Goal: Task Accomplishment & Management: Manage account settings

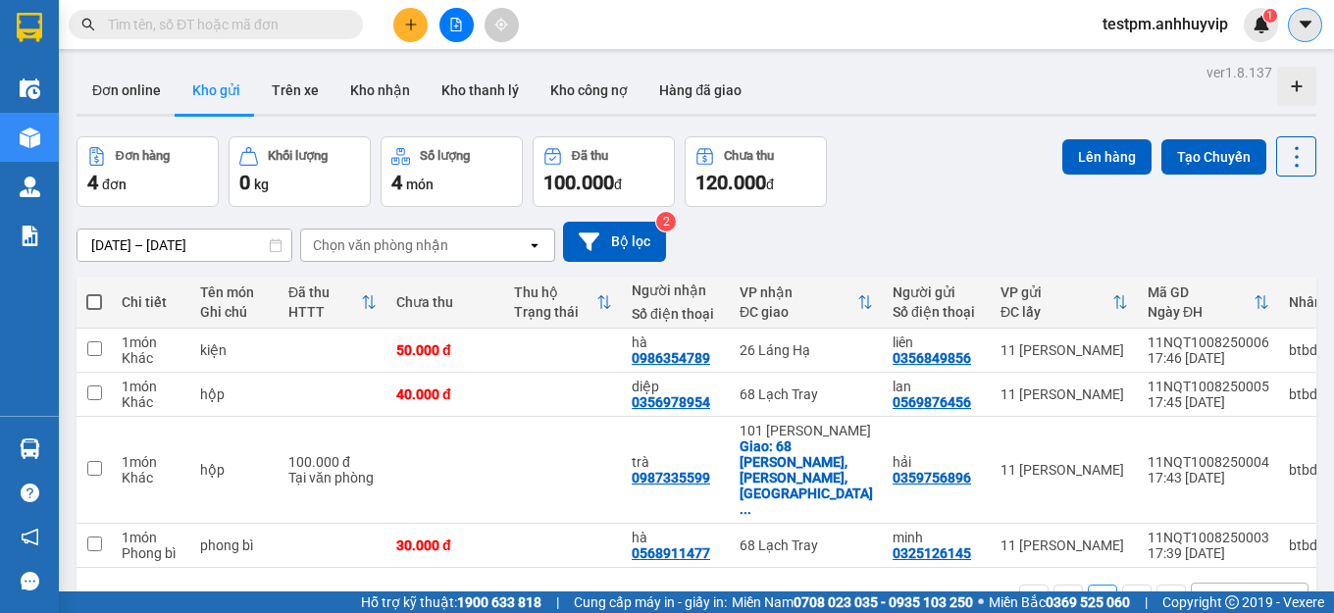
click at [1304, 17] on icon "caret-down" at bounding box center [1306, 25] width 18 height 18
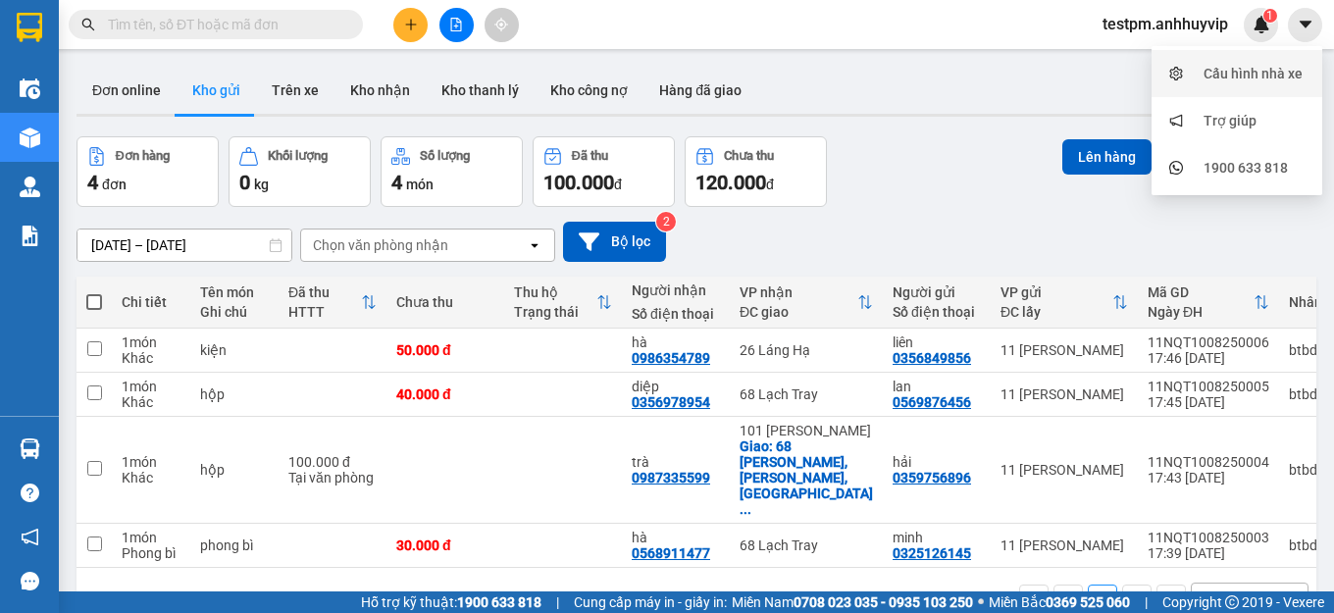
click at [1225, 78] on div "Cấu hình nhà xe" at bounding box center [1253, 74] width 99 height 22
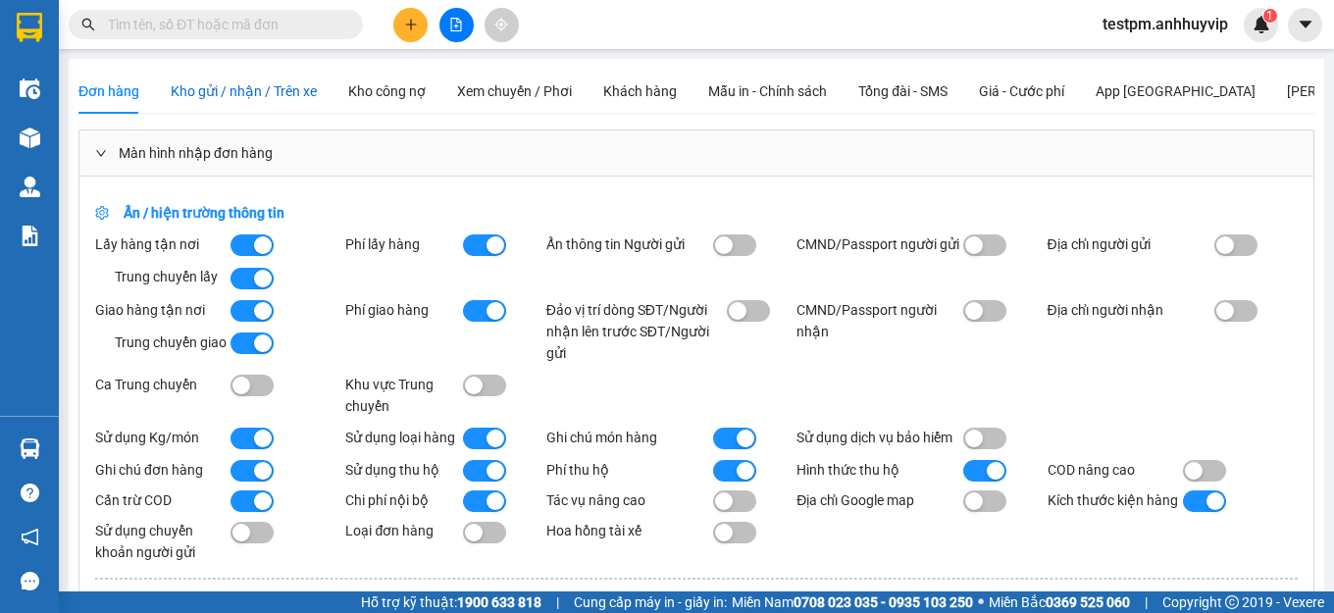
click at [252, 91] on span "Kho gửi / nhận / Trên xe" at bounding box center [244, 91] width 146 height 16
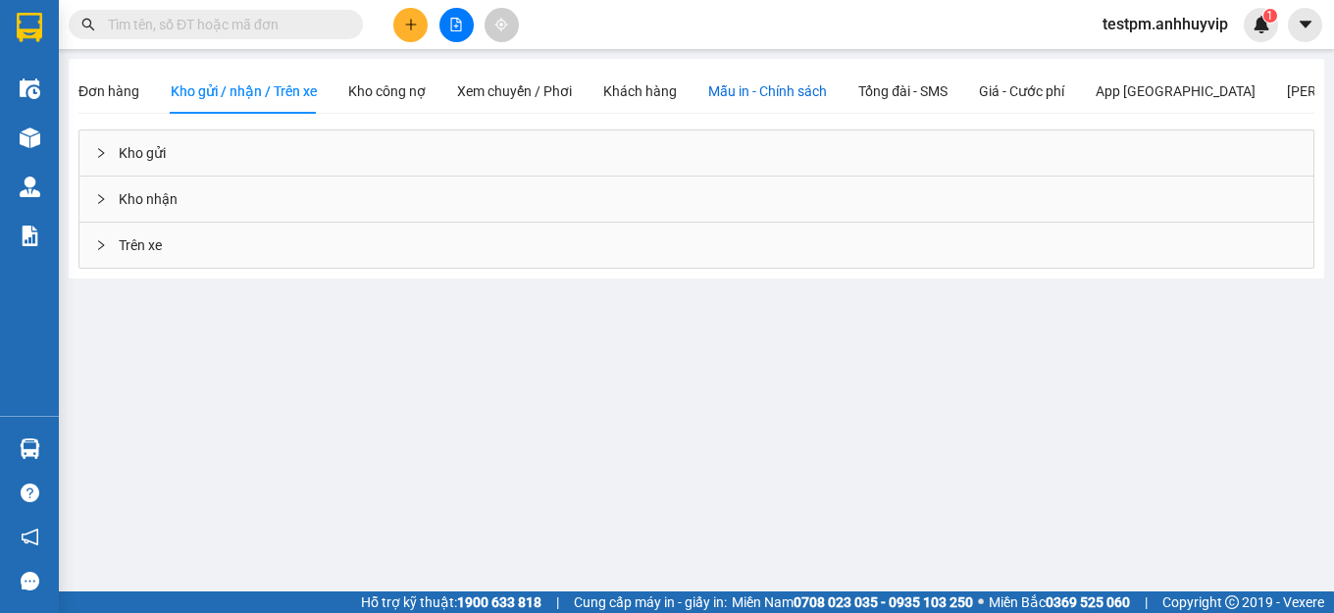
click at [756, 91] on span "Mẫu in - Chính sách" at bounding box center [767, 91] width 119 height 16
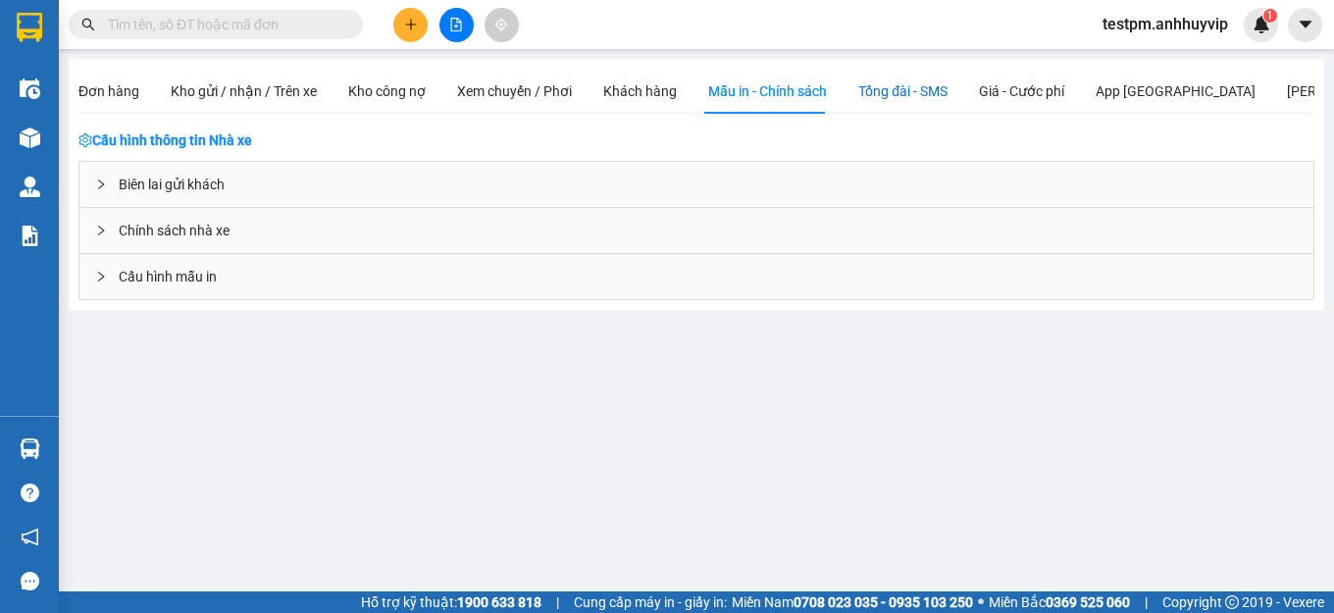
click at [883, 92] on span "Tổng đài - SMS" at bounding box center [902, 91] width 89 height 16
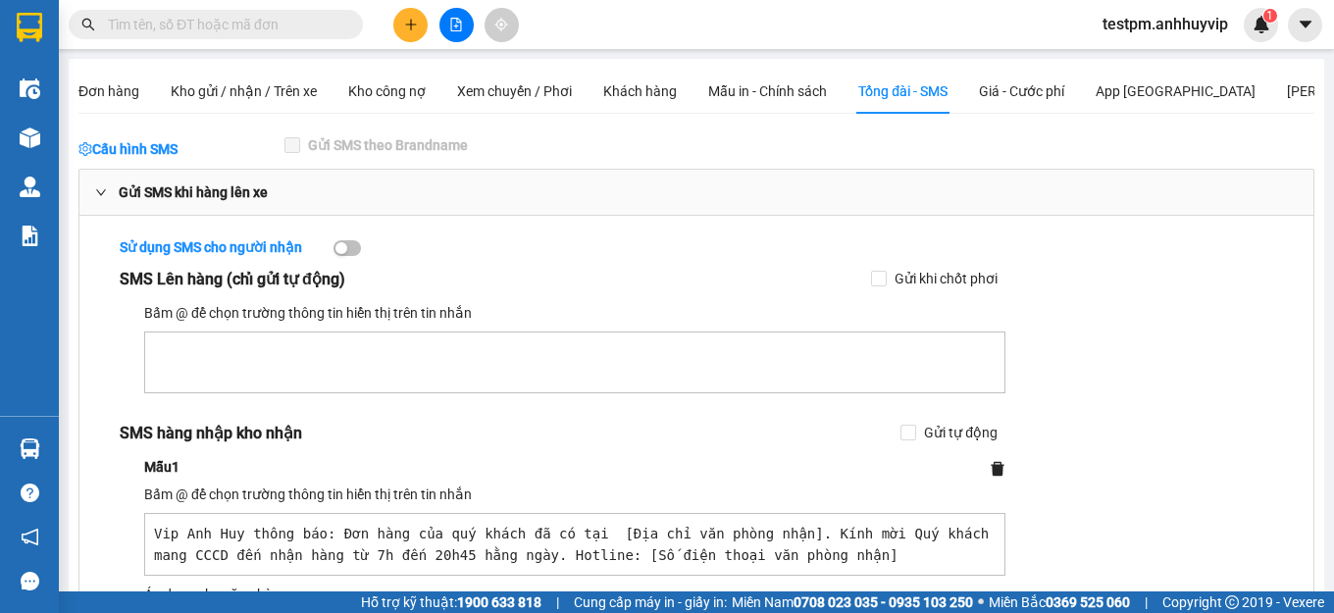
scroll to position [196, 0]
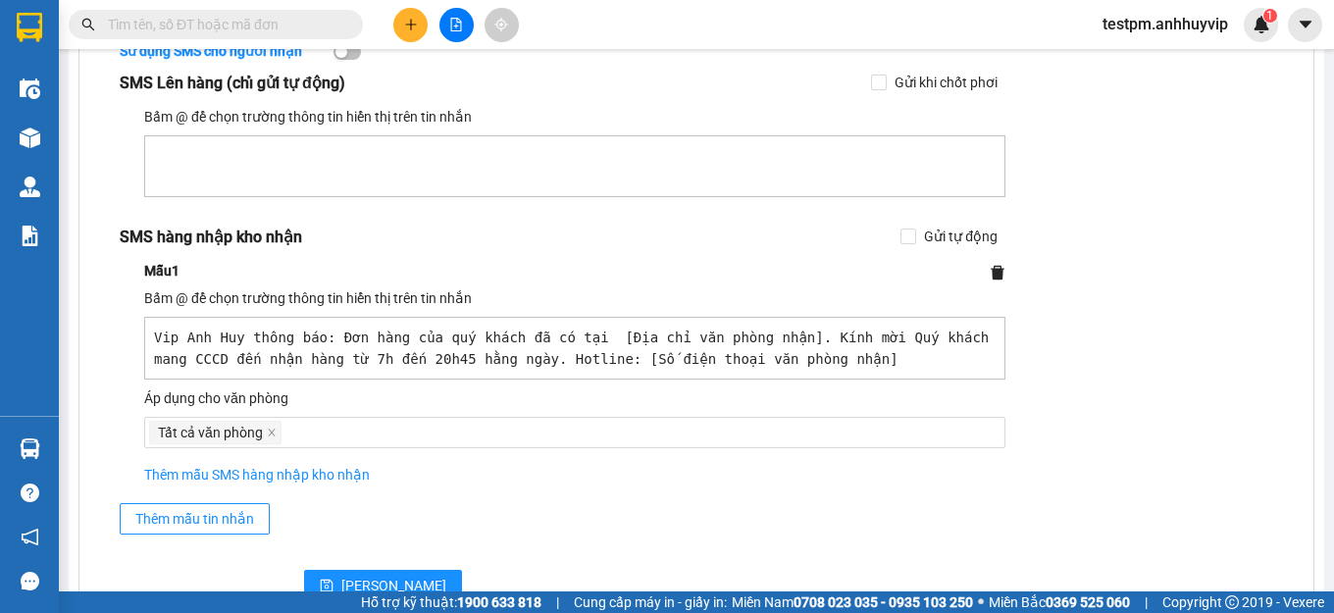
drag, startPoint x: 762, startPoint y: 365, endPoint x: 145, endPoint y: 331, distance: 618.0
click at [145, 331] on textarea "Vip Anh Huy thông báo: Đơn hàng của quý khách đã có tại [Địa chỉ văn phòng nhận…" at bounding box center [574, 348] width 861 height 63
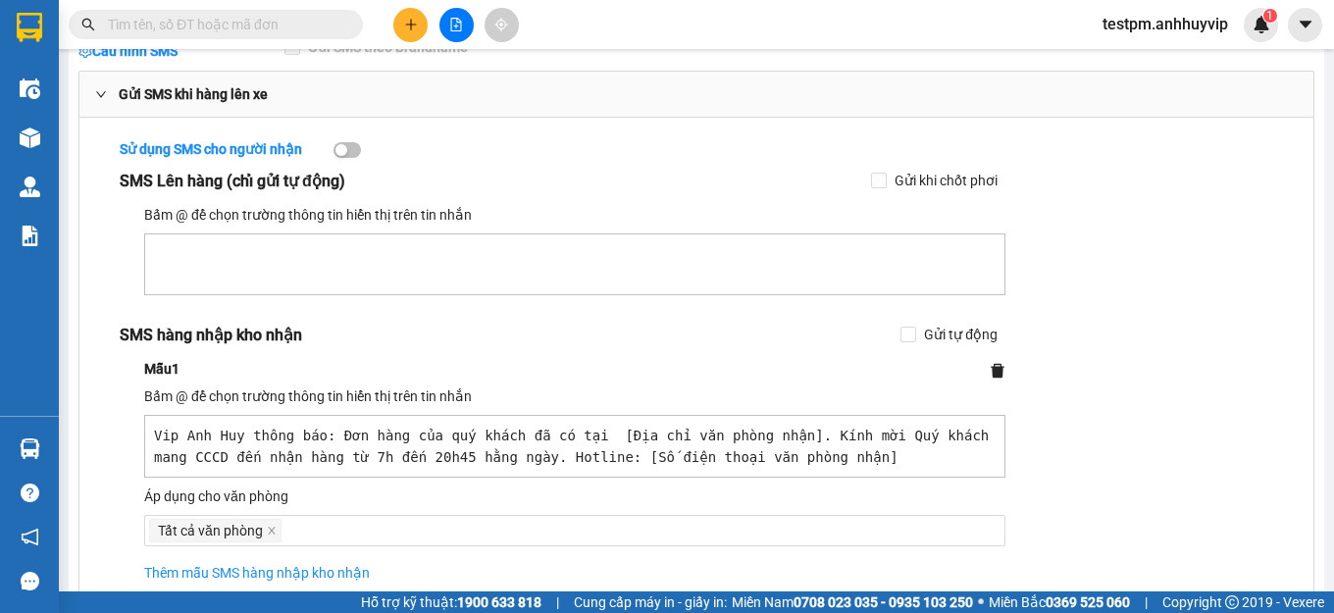
scroll to position [0, 0]
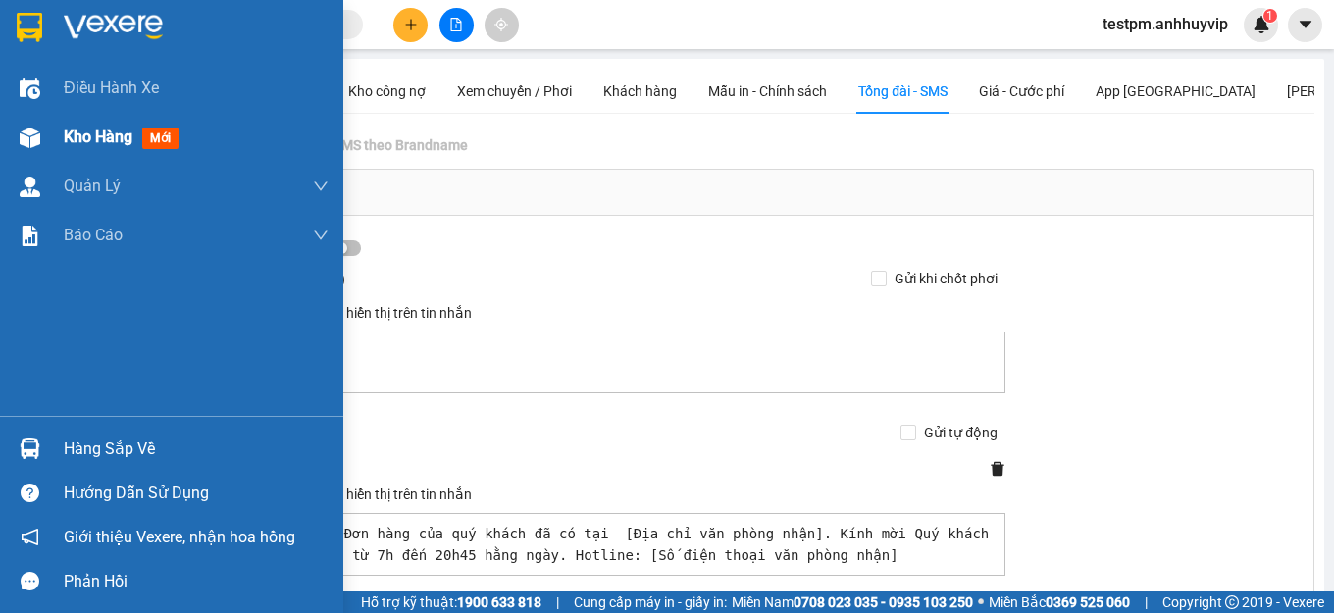
drag, startPoint x: 89, startPoint y: 148, endPoint x: 129, endPoint y: 141, distance: 40.8
click at [90, 148] on div "Kho hàng mới" at bounding box center [125, 137] width 123 height 25
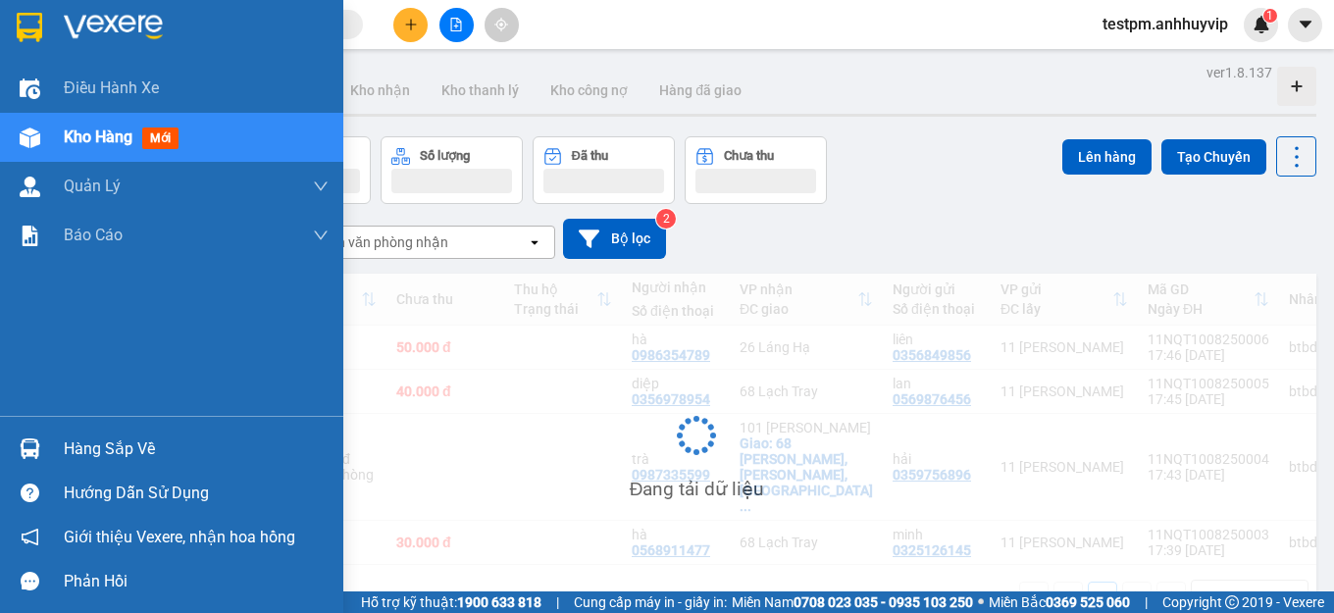
click at [129, 141] on span "Kho hàng" at bounding box center [98, 137] width 69 height 19
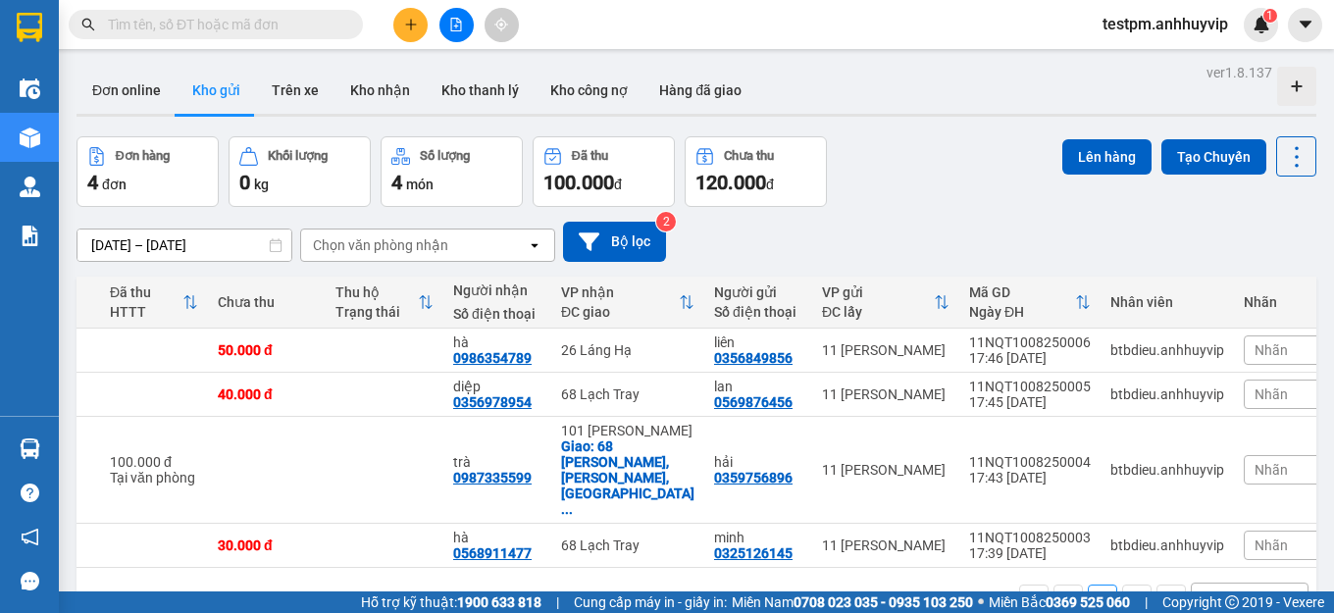
scroll to position [0, 190]
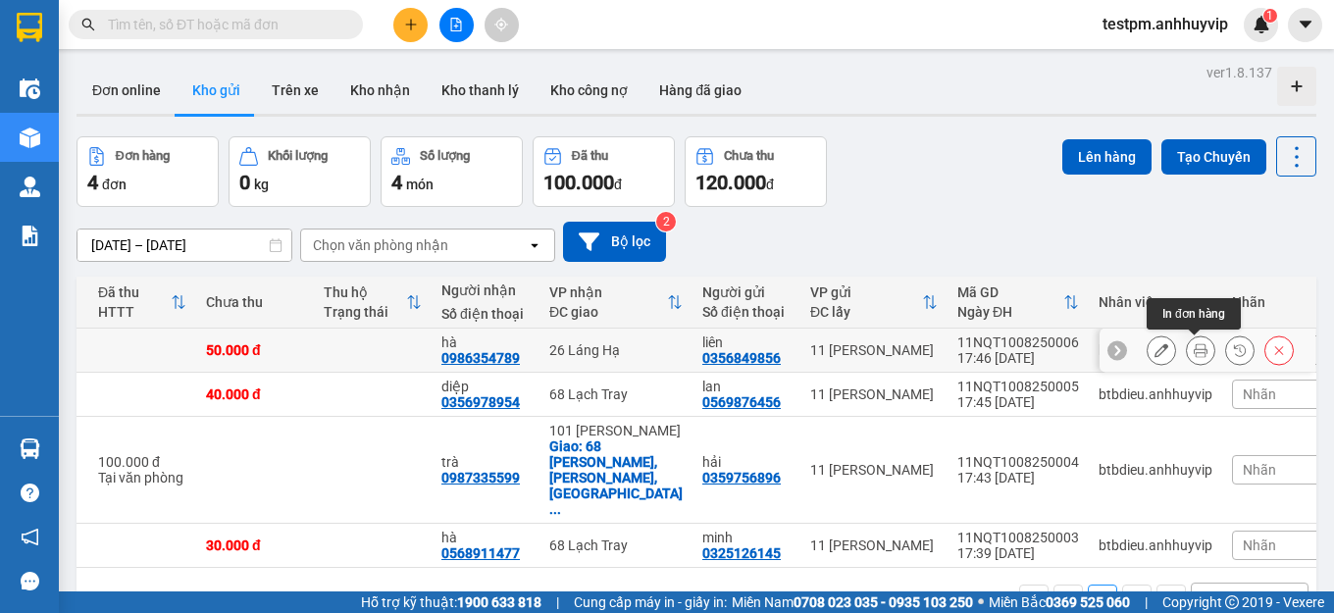
click at [1199, 351] on icon at bounding box center [1201, 350] width 14 height 14
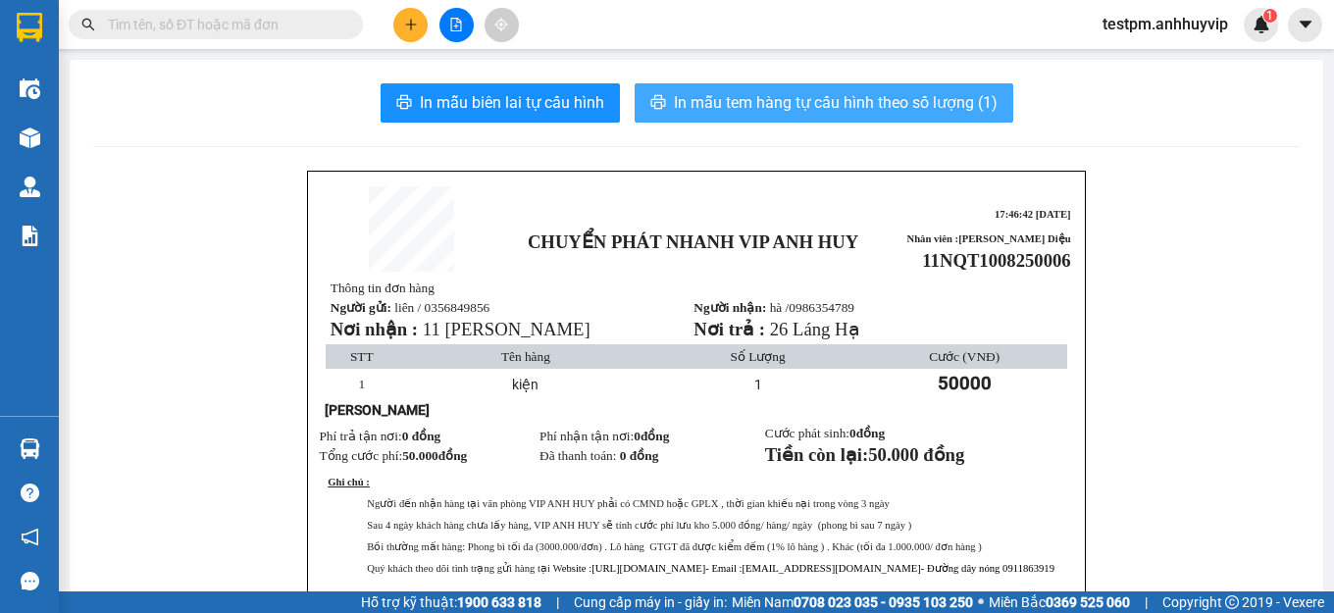
click at [863, 117] on button "In mẫu tem hàng tự cấu hình theo số lượng (1)" at bounding box center [824, 102] width 379 height 39
click at [823, 114] on span "In mẫu tem hàng tự cấu hình theo số lượng (1)" at bounding box center [836, 102] width 324 height 25
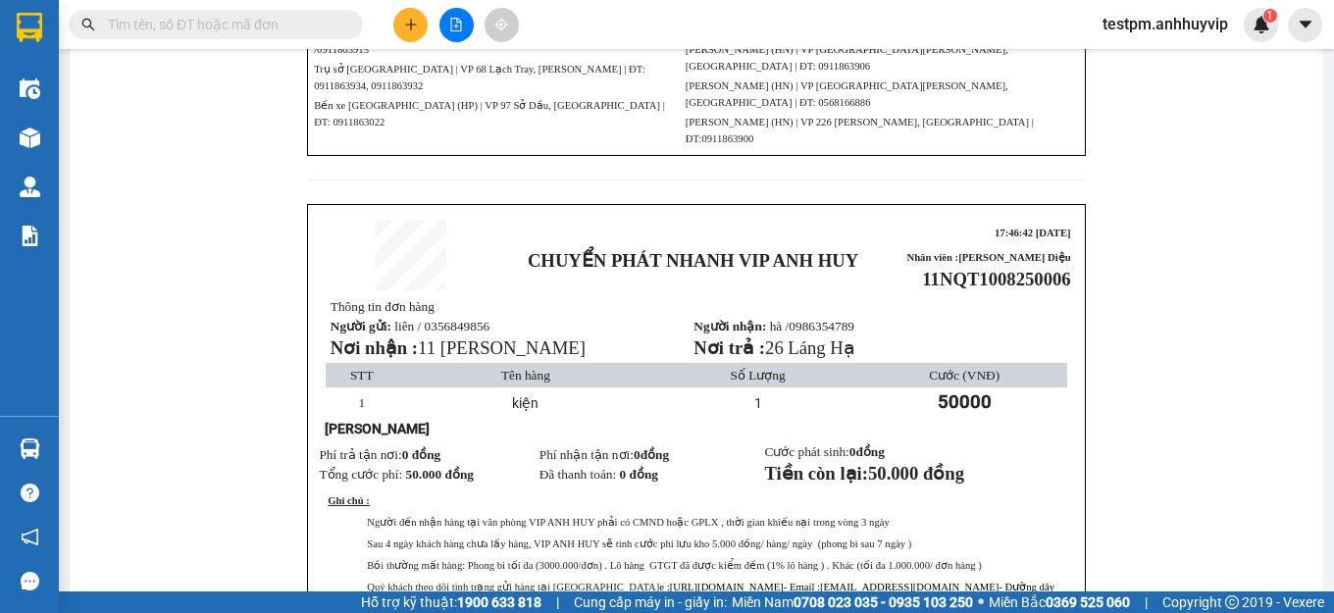
scroll to position [196, 0]
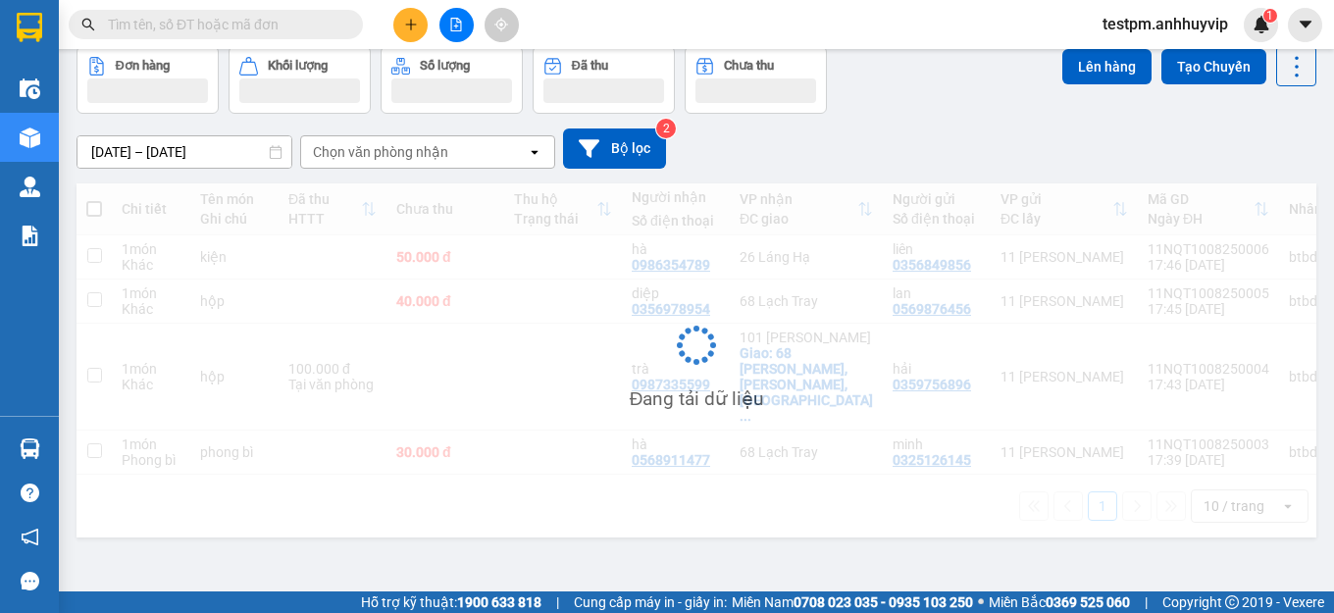
scroll to position [90, 0]
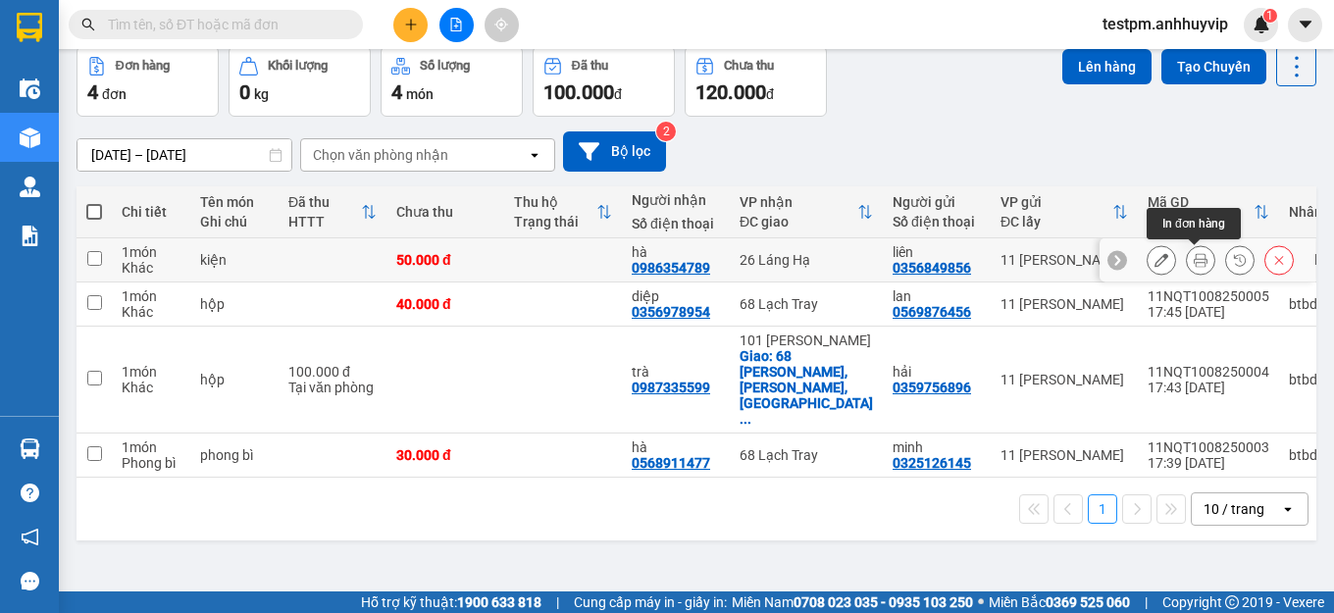
click at [1199, 264] on icon at bounding box center [1201, 260] width 14 height 14
